Goal: Task Accomplishment & Management: Use online tool/utility

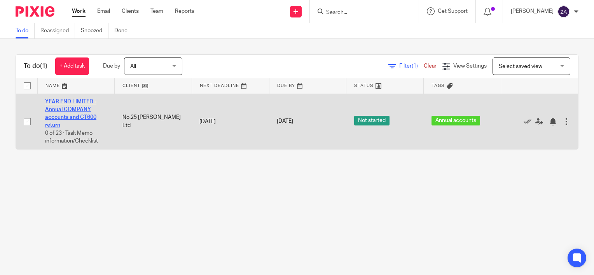
click at [72, 119] on link "YEAR END LIMITED - Annual COMPANY accounts and CT600 return" at bounding box center [70, 113] width 51 height 29
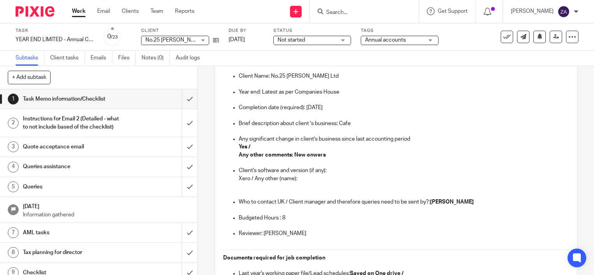
scroll to position [156, 0]
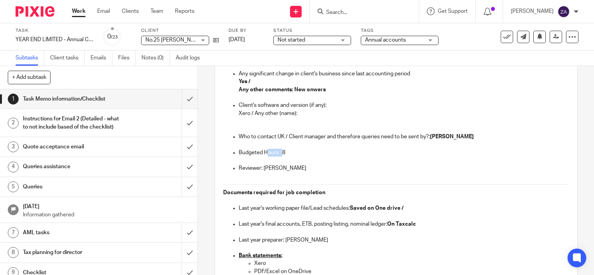
drag, startPoint x: 280, startPoint y: 153, endPoint x: 266, endPoint y: 153, distance: 13.6
click at [266, 153] on p "Budgeted Hours : 8" at bounding box center [404, 153] width 331 height 8
drag, startPoint x: 266, startPoint y: 153, endPoint x: 362, endPoint y: 173, distance: 97.7
click at [362, 173] on p at bounding box center [404, 177] width 331 height 8
